Goal: Task Accomplishment & Management: Manage account settings

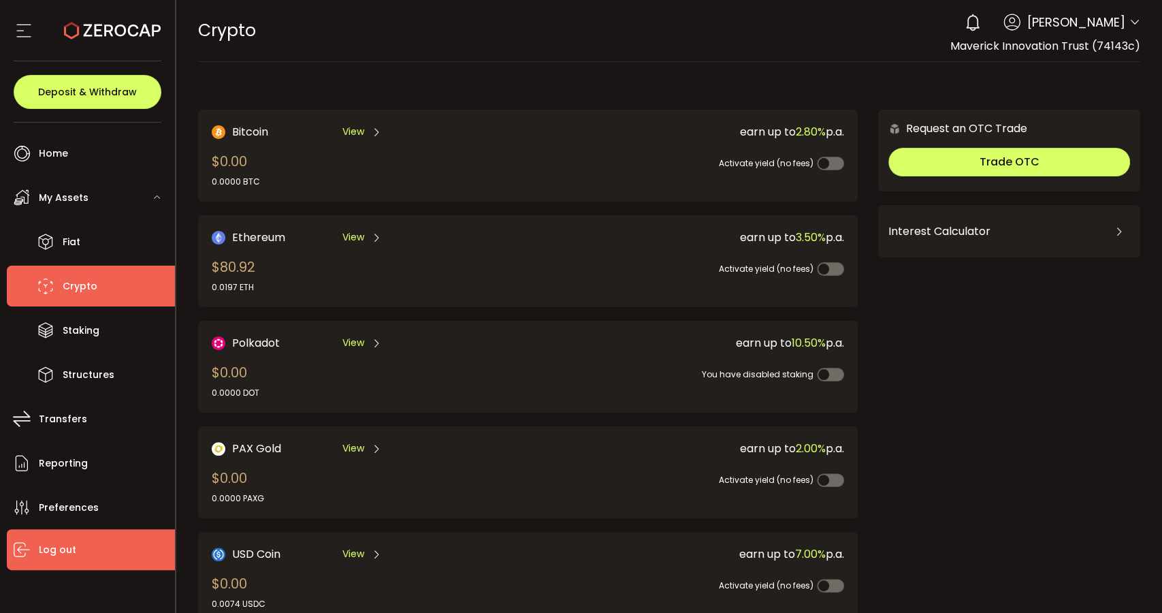
click at [51, 541] on span "Log out" at bounding box center [57, 550] width 37 height 20
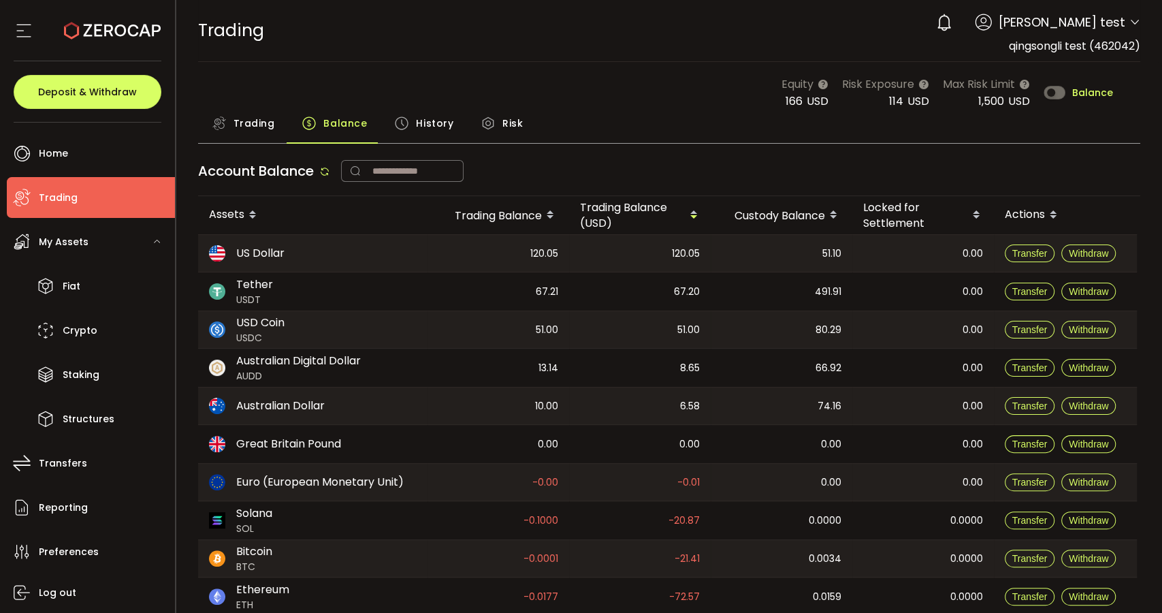
click at [429, 121] on span "History" at bounding box center [434, 123] width 37 height 27
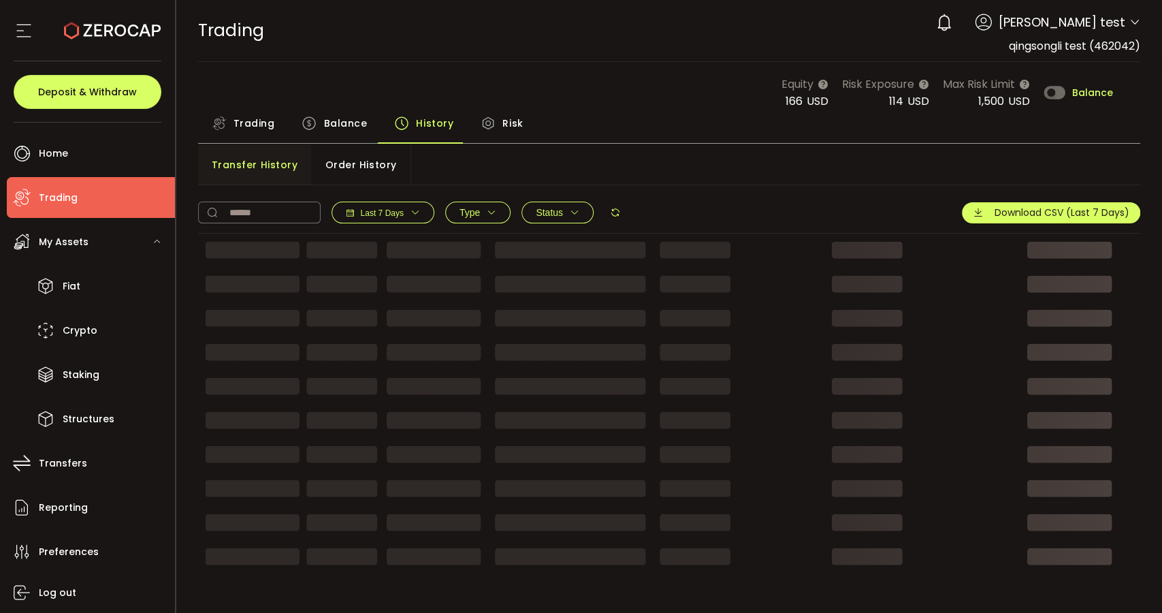
click at [332, 118] on span "Balance" at bounding box center [345, 123] width 44 height 27
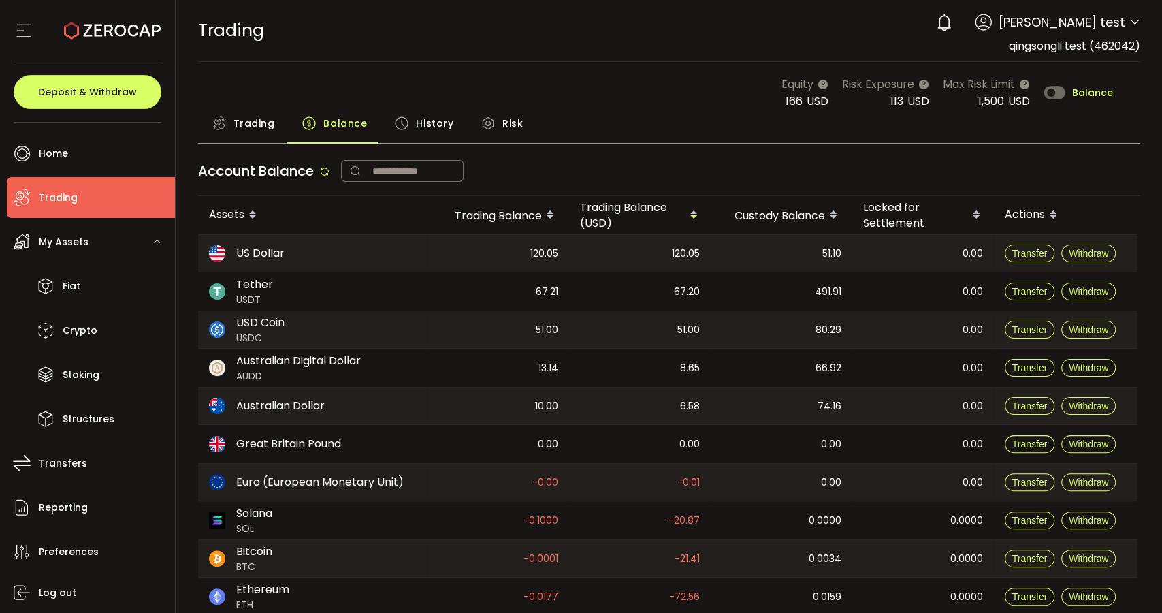
click at [327, 173] on icon at bounding box center [324, 171] width 11 height 11
drag, startPoint x: 810, startPoint y: 253, endPoint x: 778, endPoint y: 258, distance: 32.5
click at [779, 253] on tr "US Dollar 120.05 120.05 101.10 0.00 Transfer Withdraw" at bounding box center [667, 253] width 939 height 38
drag, startPoint x: 865, startPoint y: 401, endPoint x: 778, endPoint y: 401, distance: 86.5
click at [778, 401] on tr "Australian Dollar 10.00 6.58 60.16 0.00 Transfer Withdraw" at bounding box center [667, 406] width 939 height 38
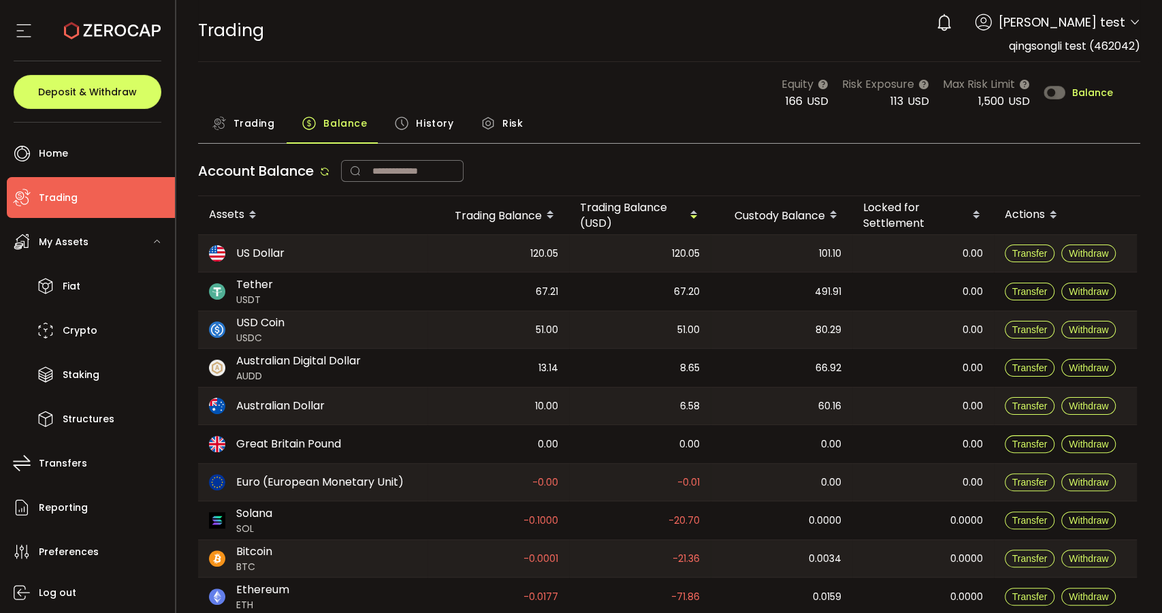
click at [321, 172] on icon at bounding box center [324, 171] width 11 height 11
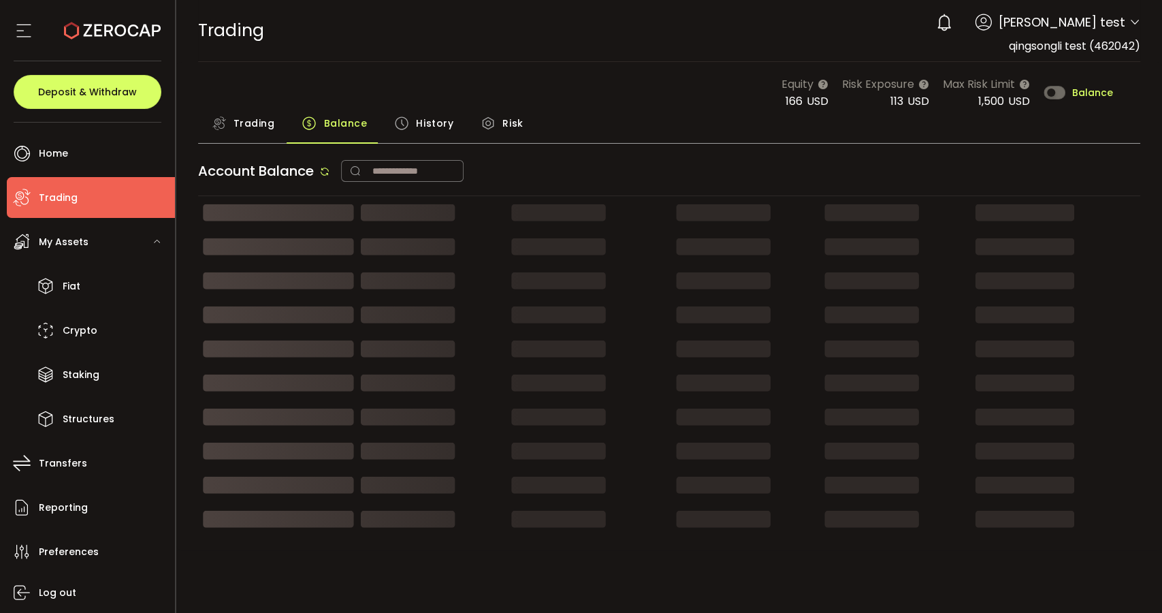
click at [428, 114] on span "History" at bounding box center [434, 123] width 37 height 27
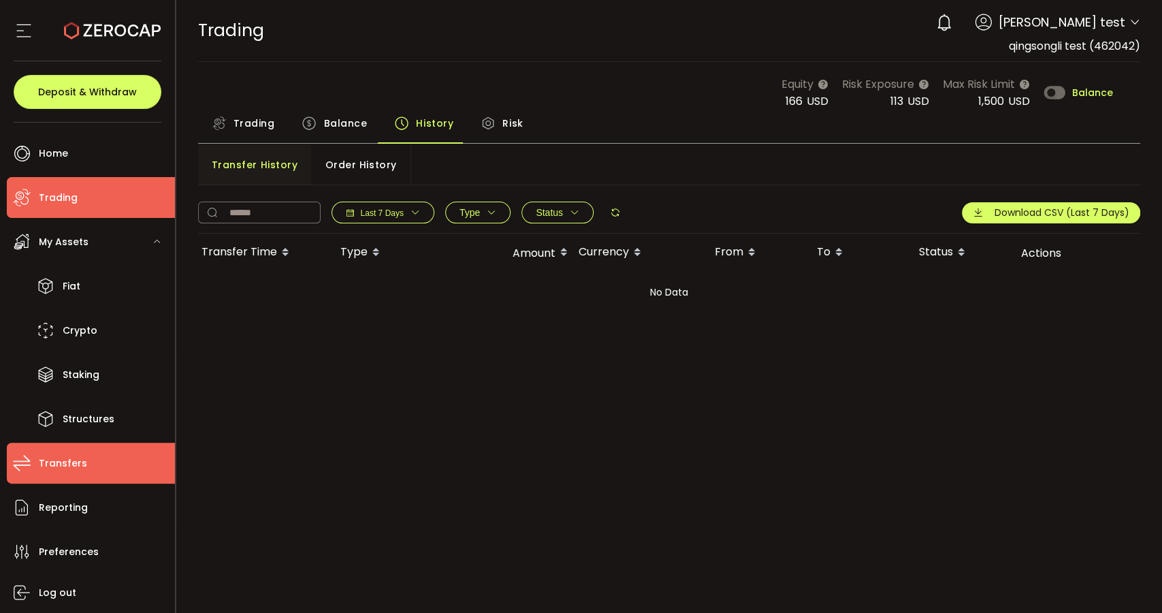
click at [109, 448] on li "Transfers" at bounding box center [91, 463] width 168 height 41
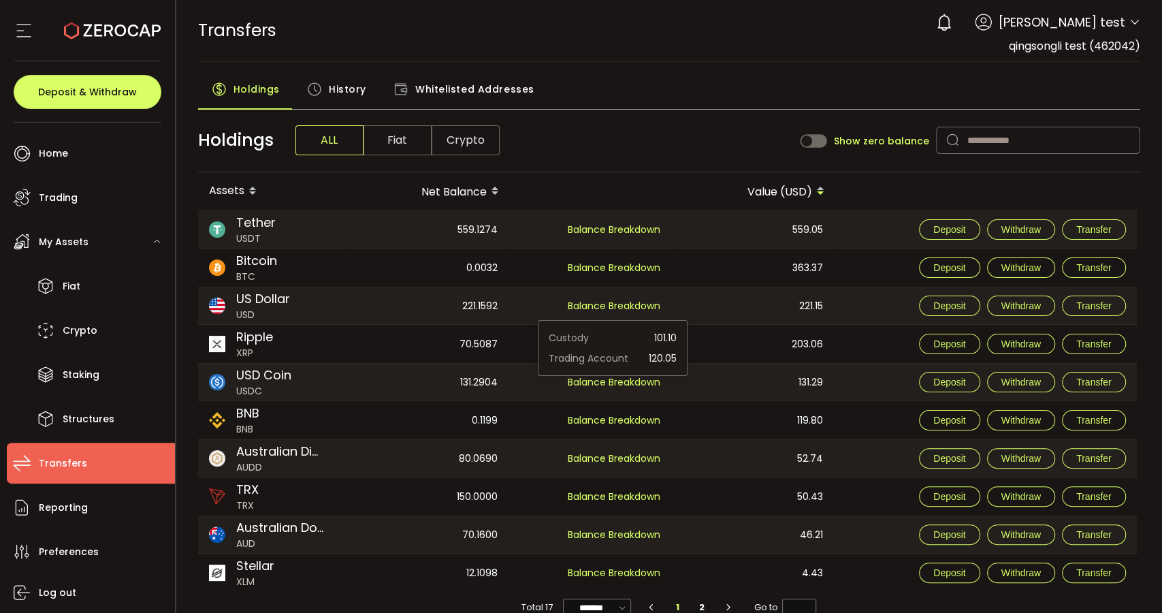
click at [349, 92] on span "History" at bounding box center [347, 89] width 37 height 27
